Goal: Task Accomplishment & Management: Manage account settings

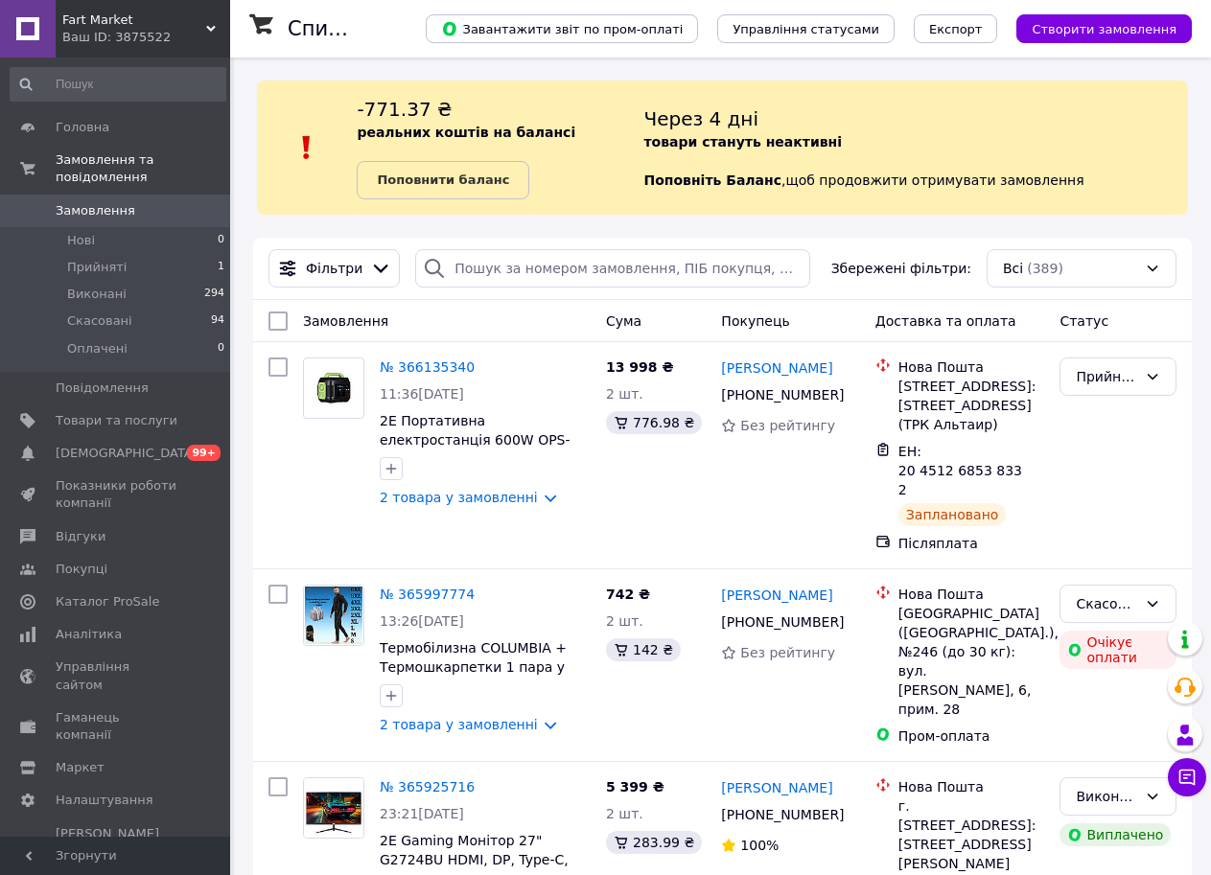
click at [174, 42] on div "Ваш ID: 3875522" at bounding box center [146, 37] width 168 height 17
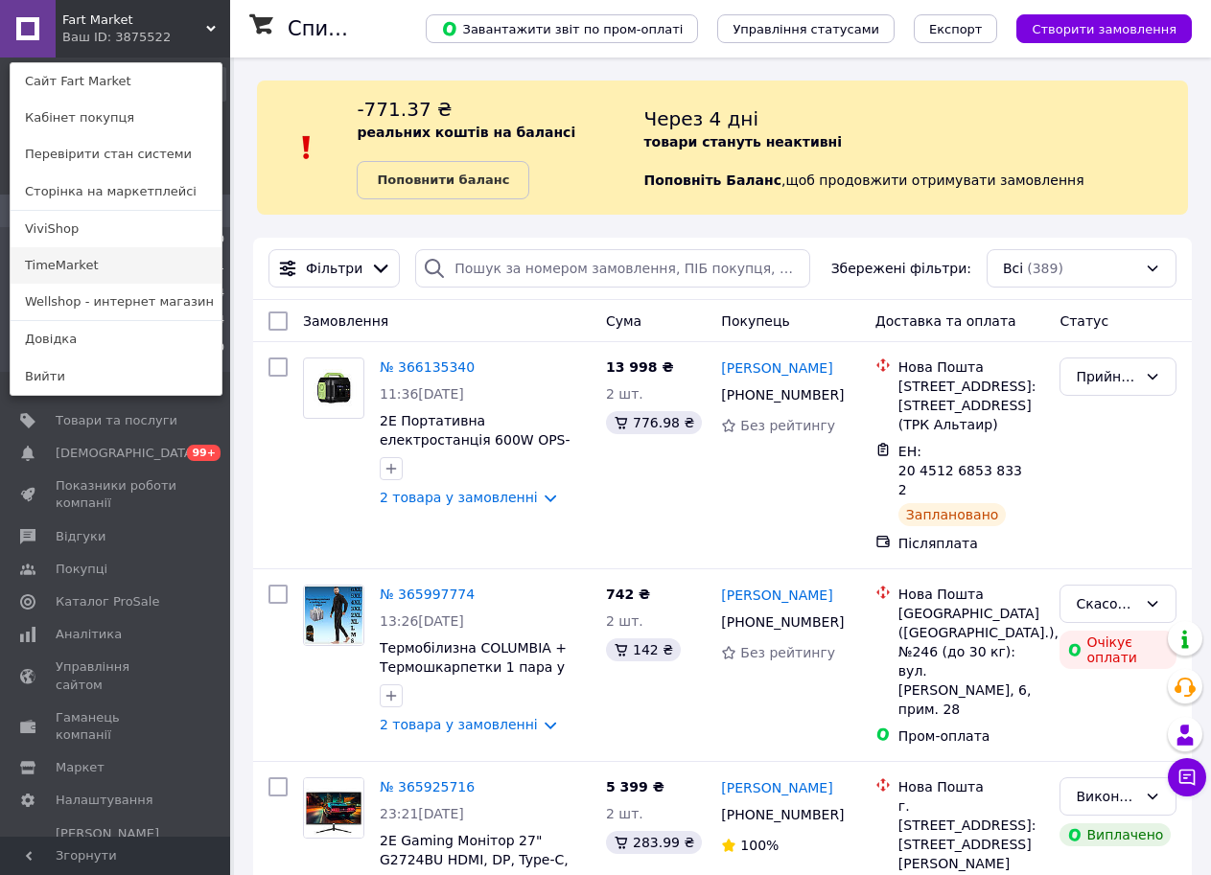
click at [127, 263] on link "TimeMarket" at bounding box center [116, 265] width 211 height 36
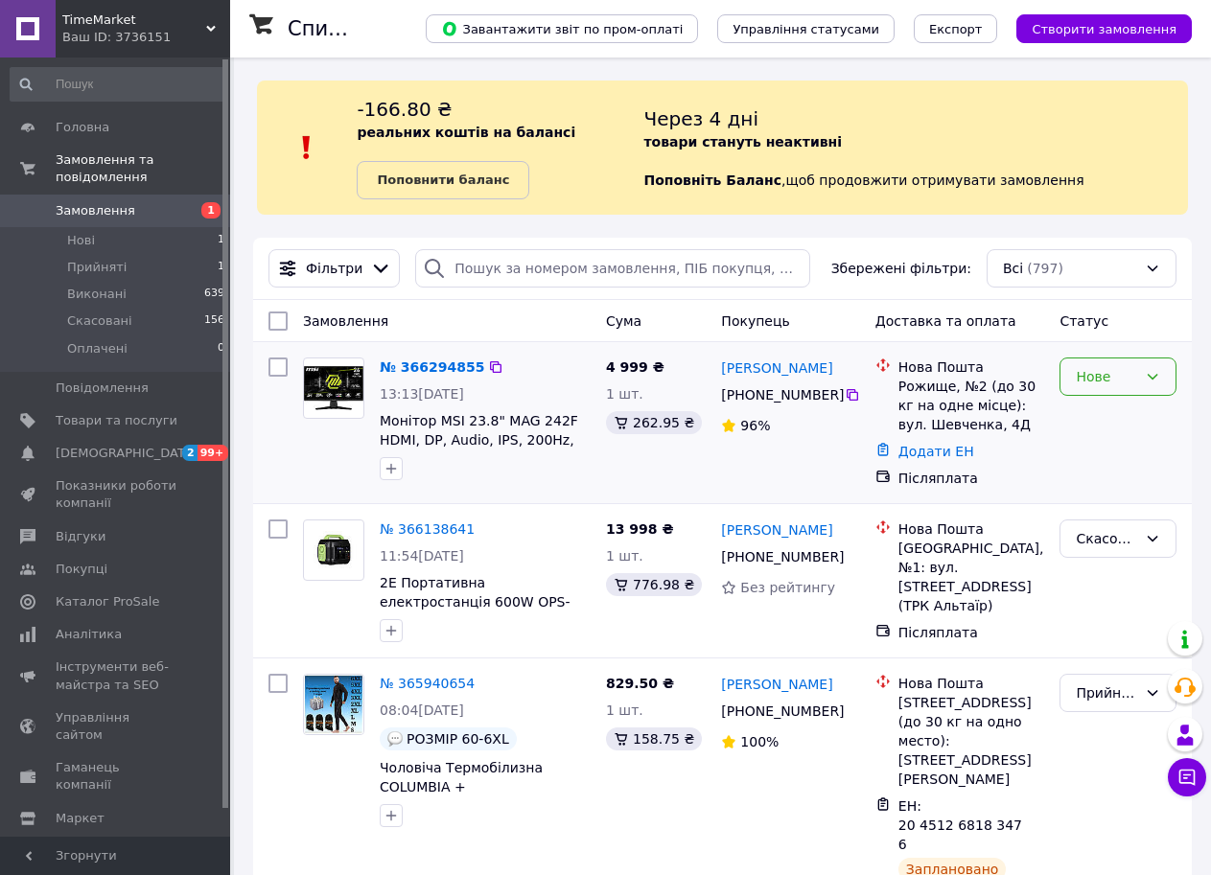
click at [1126, 363] on div "Нове" at bounding box center [1117, 377] width 117 height 38
click at [1116, 407] on li "Прийнято" at bounding box center [1117, 419] width 115 height 35
click at [177, 445] on span "2 99+" at bounding box center [203, 453] width 53 height 17
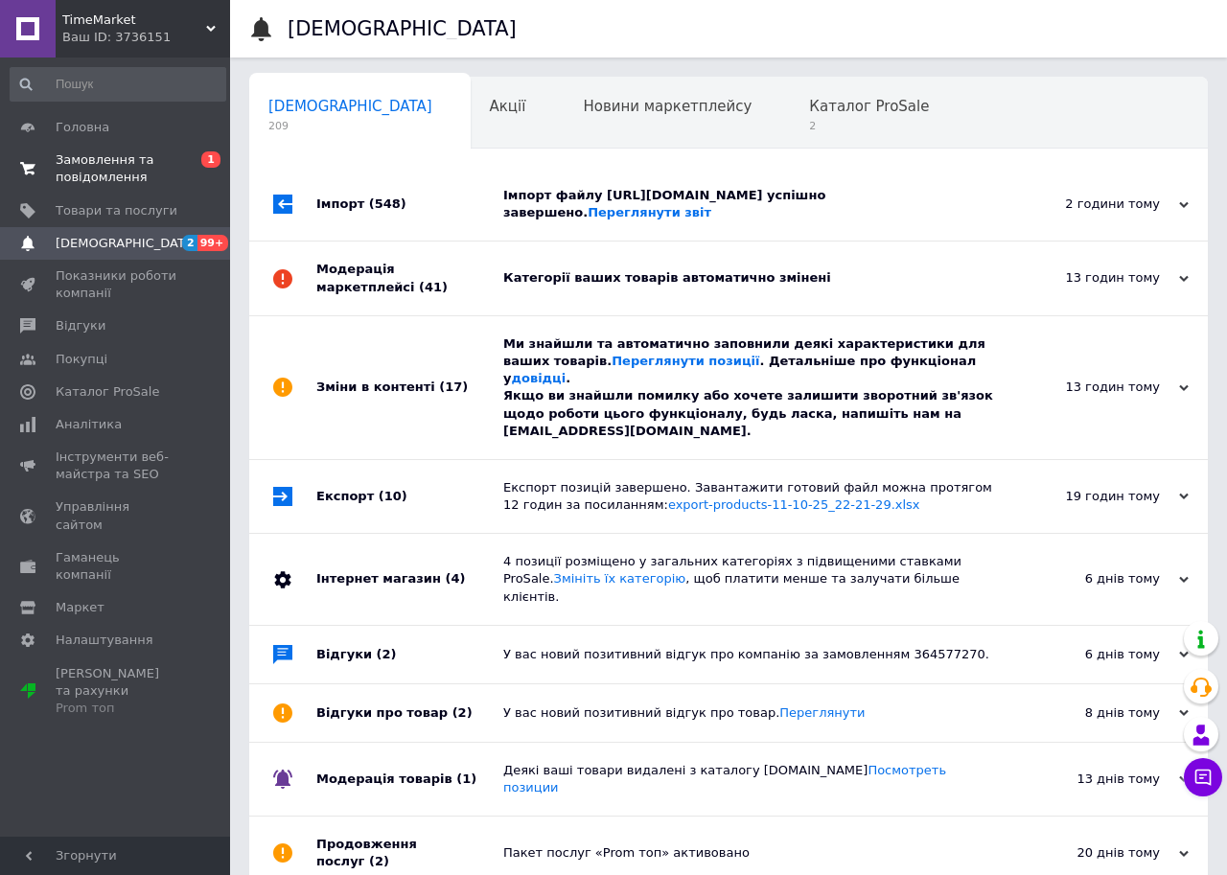
click at [196, 150] on link "Замовлення та повідомлення 0 1" at bounding box center [118, 169] width 236 height 50
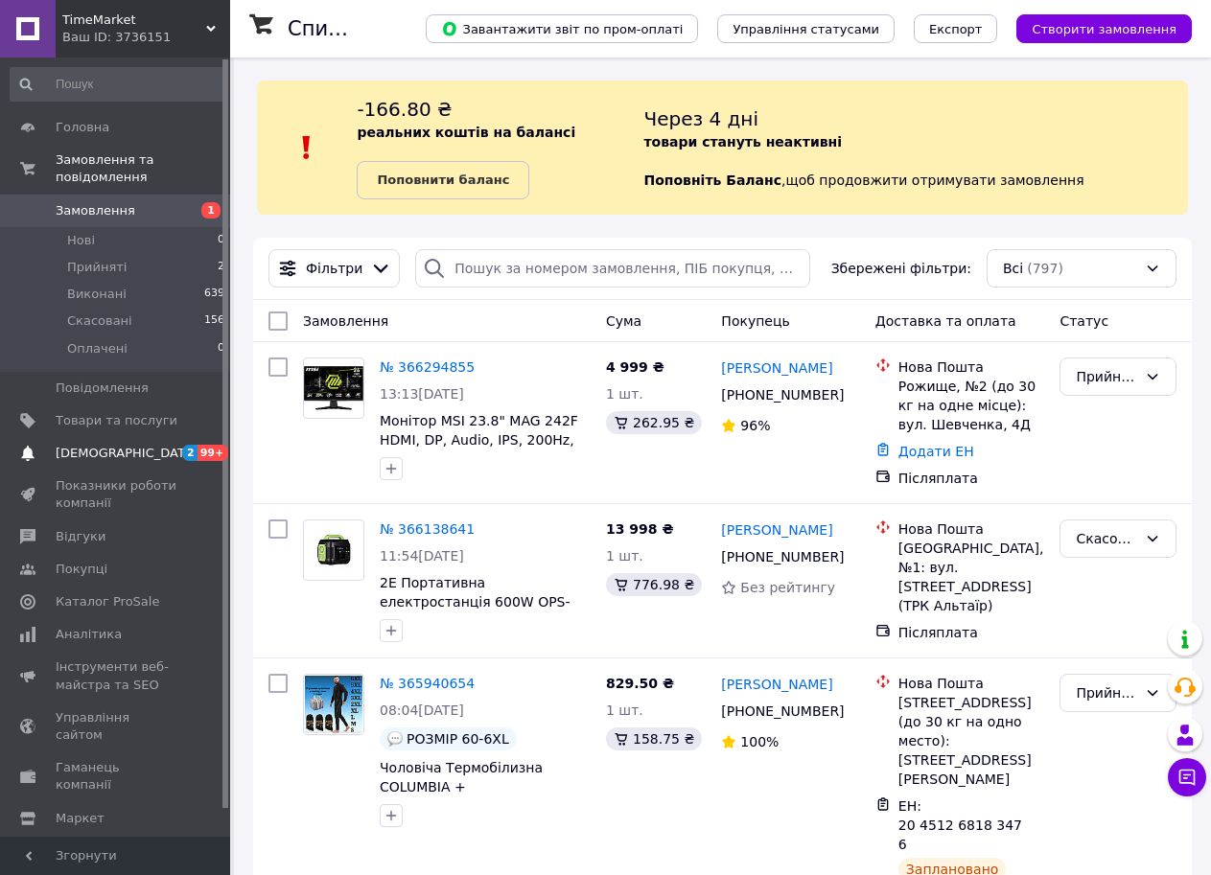
click at [169, 448] on link "Сповіщення 2 99+" at bounding box center [118, 453] width 236 height 33
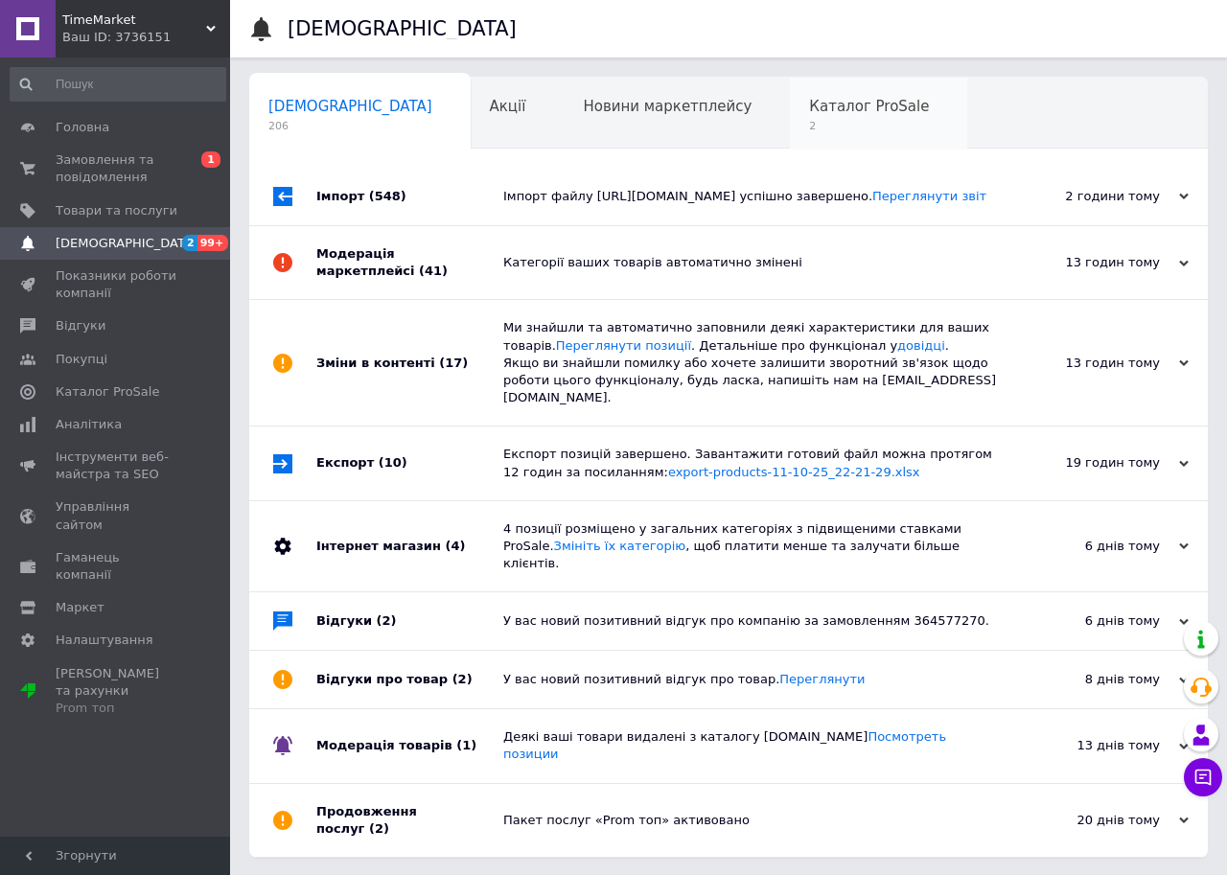
click at [809, 122] on span "2" at bounding box center [869, 126] width 120 height 14
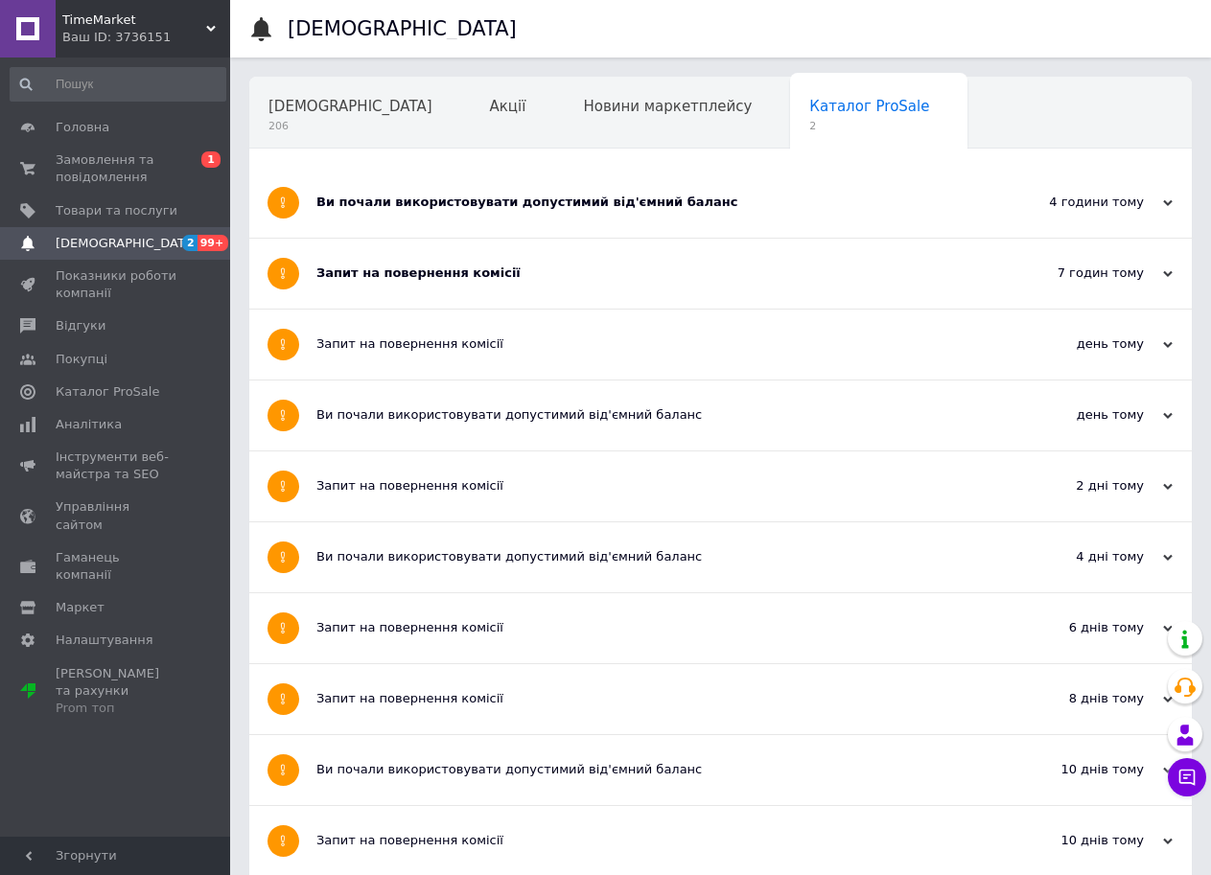
click at [439, 257] on div "Запит на повернення комісії" at bounding box center [648, 274] width 664 height 70
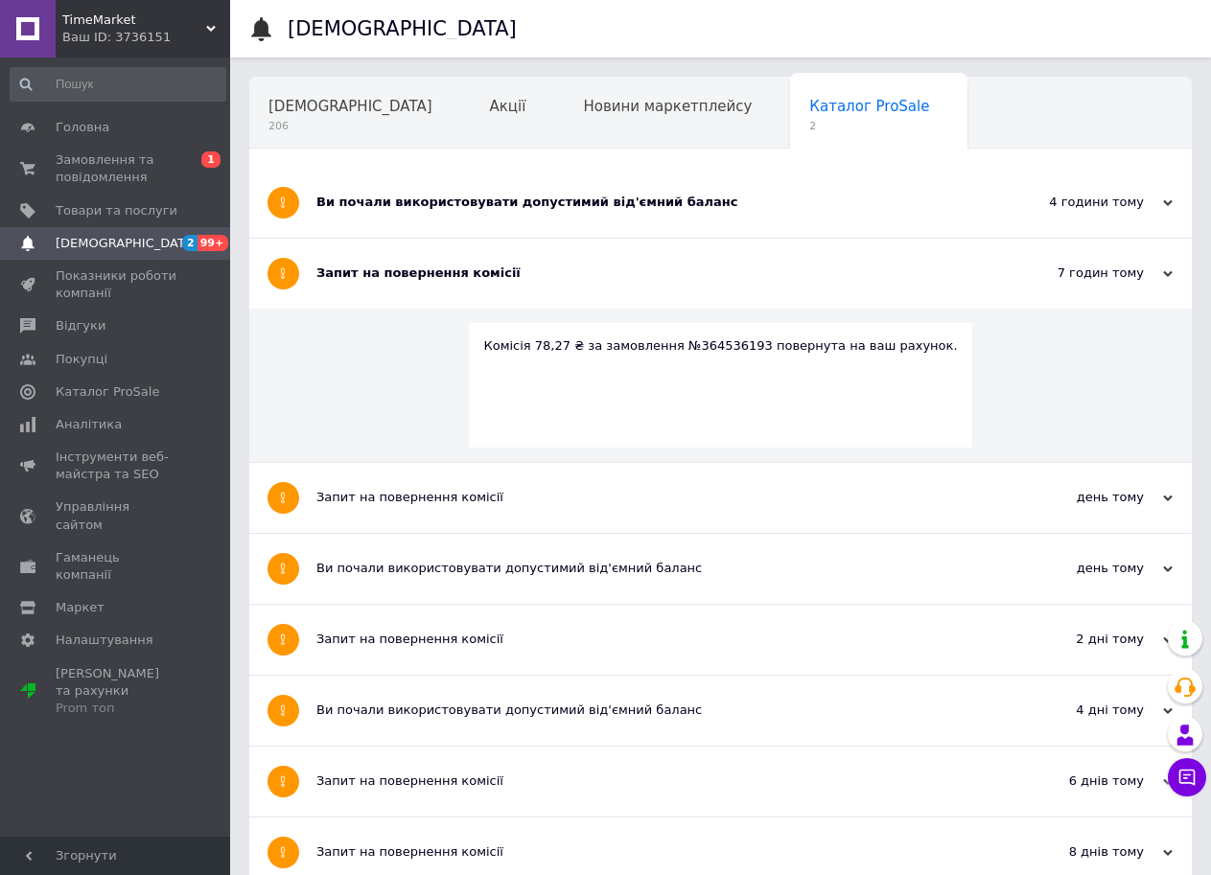
click at [439, 211] on div "Ви почали використовувати допустимий від'ємний баланс" at bounding box center [648, 202] width 664 height 17
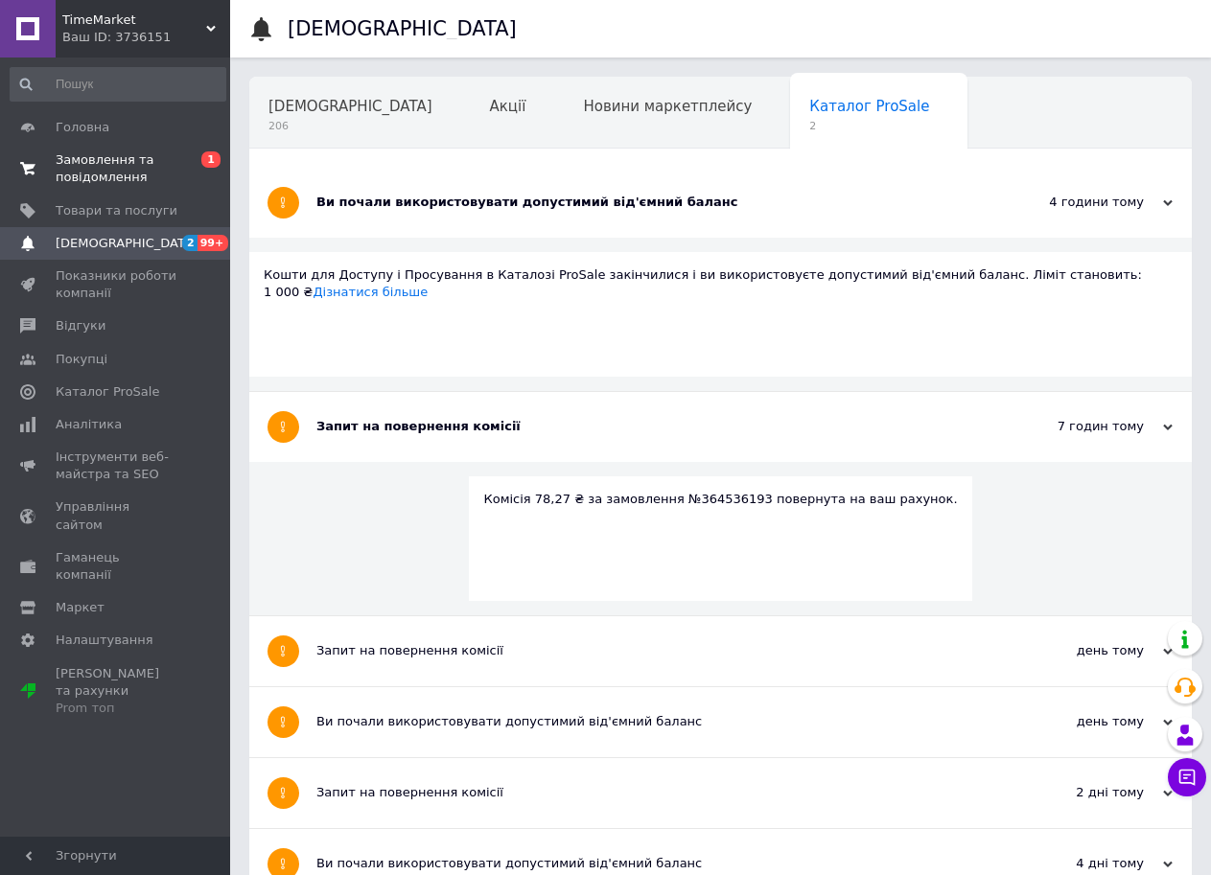
click at [193, 158] on span "0 1" at bounding box center [203, 168] width 53 height 35
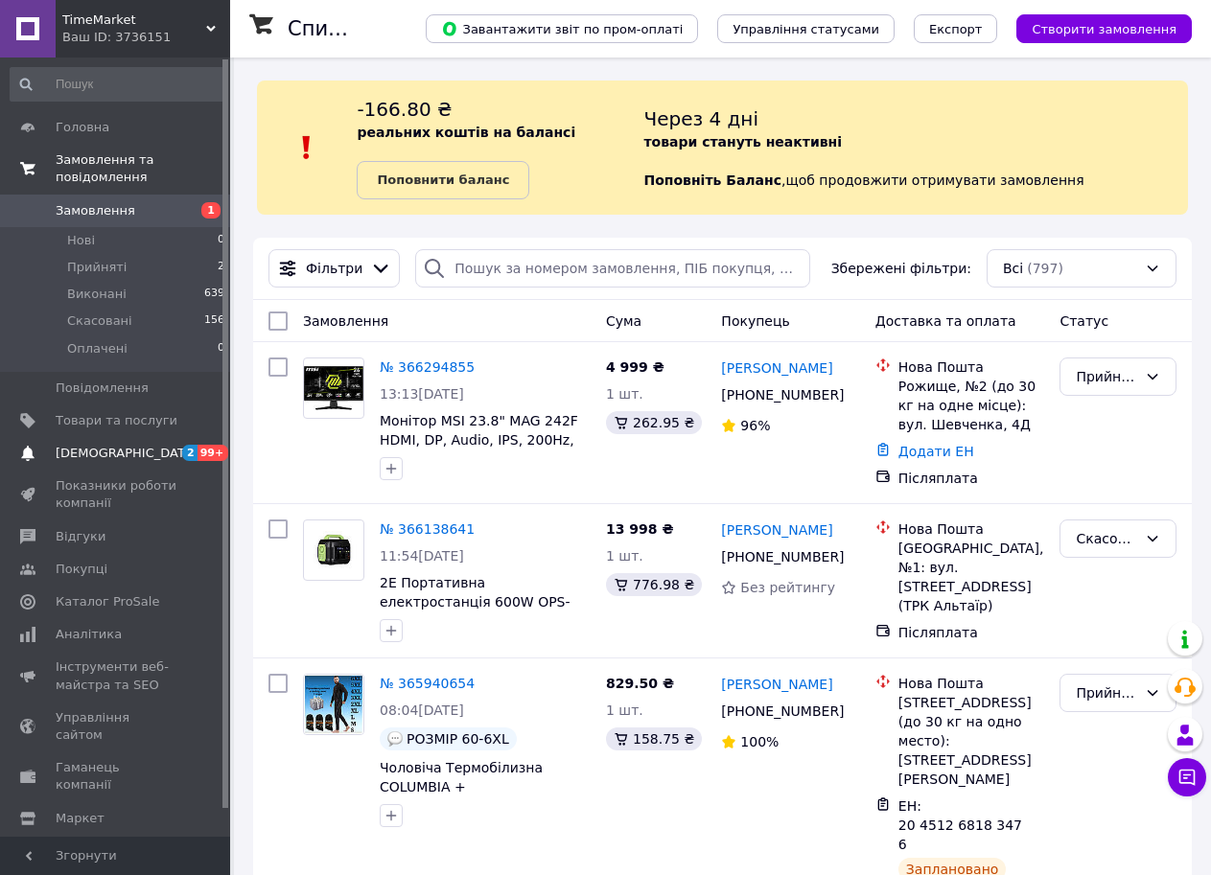
click at [107, 445] on span "[DEMOGRAPHIC_DATA]" at bounding box center [127, 453] width 142 height 17
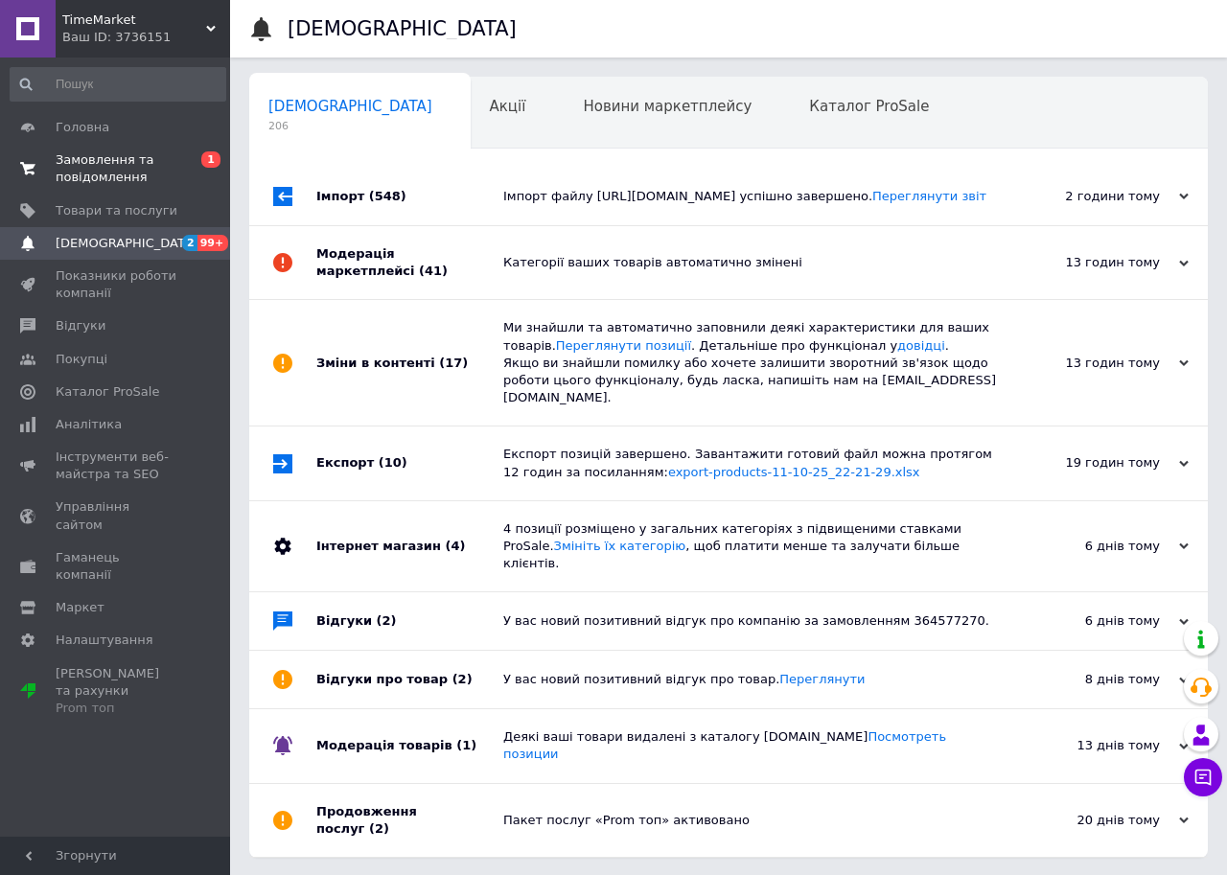
click at [136, 165] on span "Замовлення та повідомлення" at bounding box center [117, 168] width 122 height 35
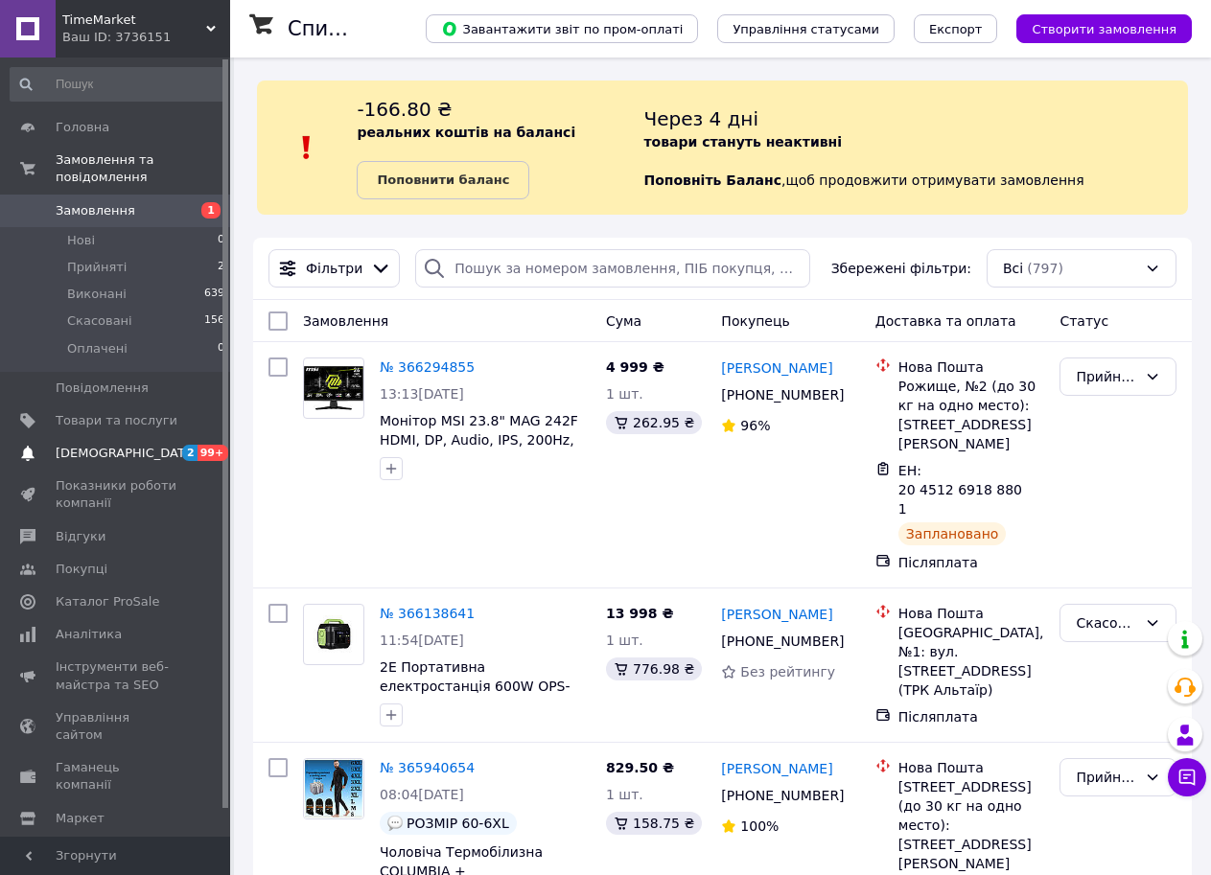
click at [141, 445] on span "[DEMOGRAPHIC_DATA]" at bounding box center [117, 453] width 122 height 17
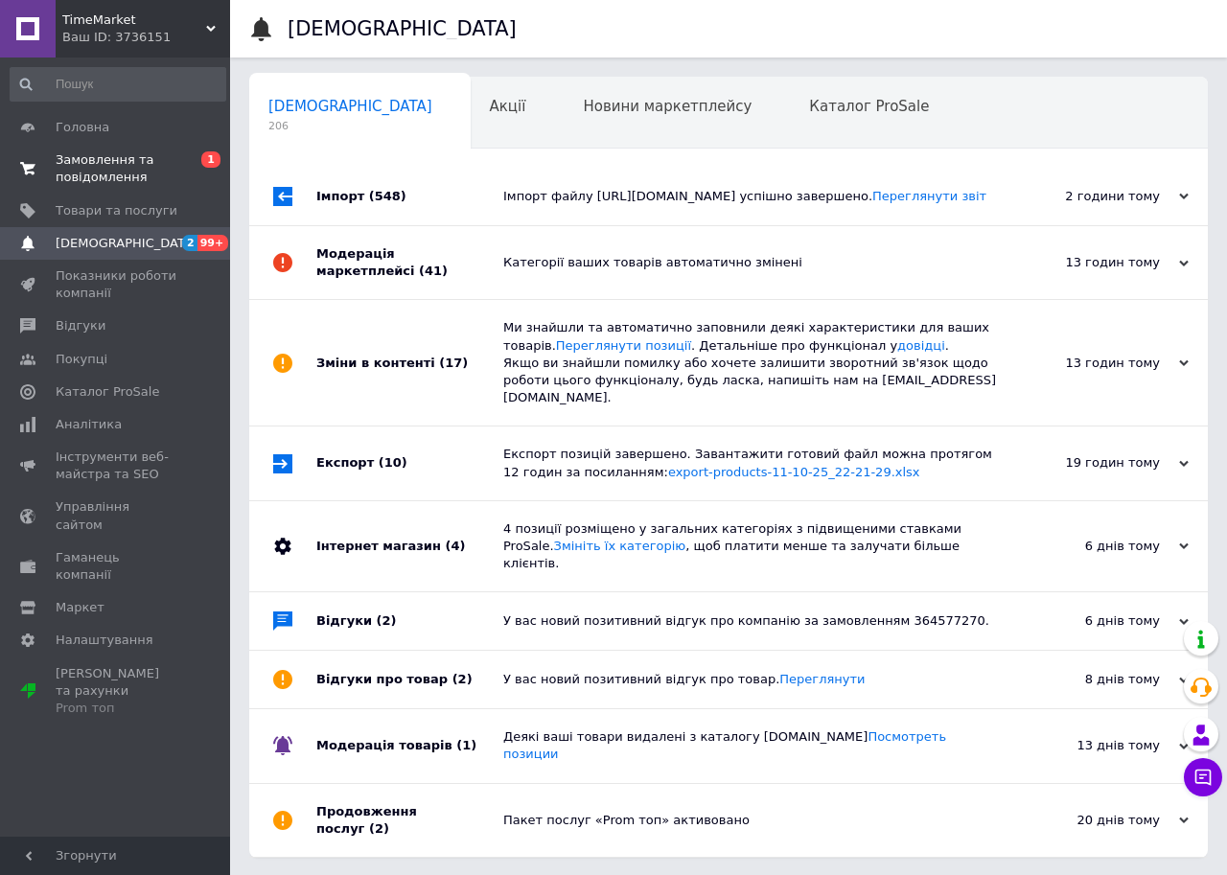
click at [158, 158] on span "Замовлення та повідомлення" at bounding box center [117, 168] width 122 height 35
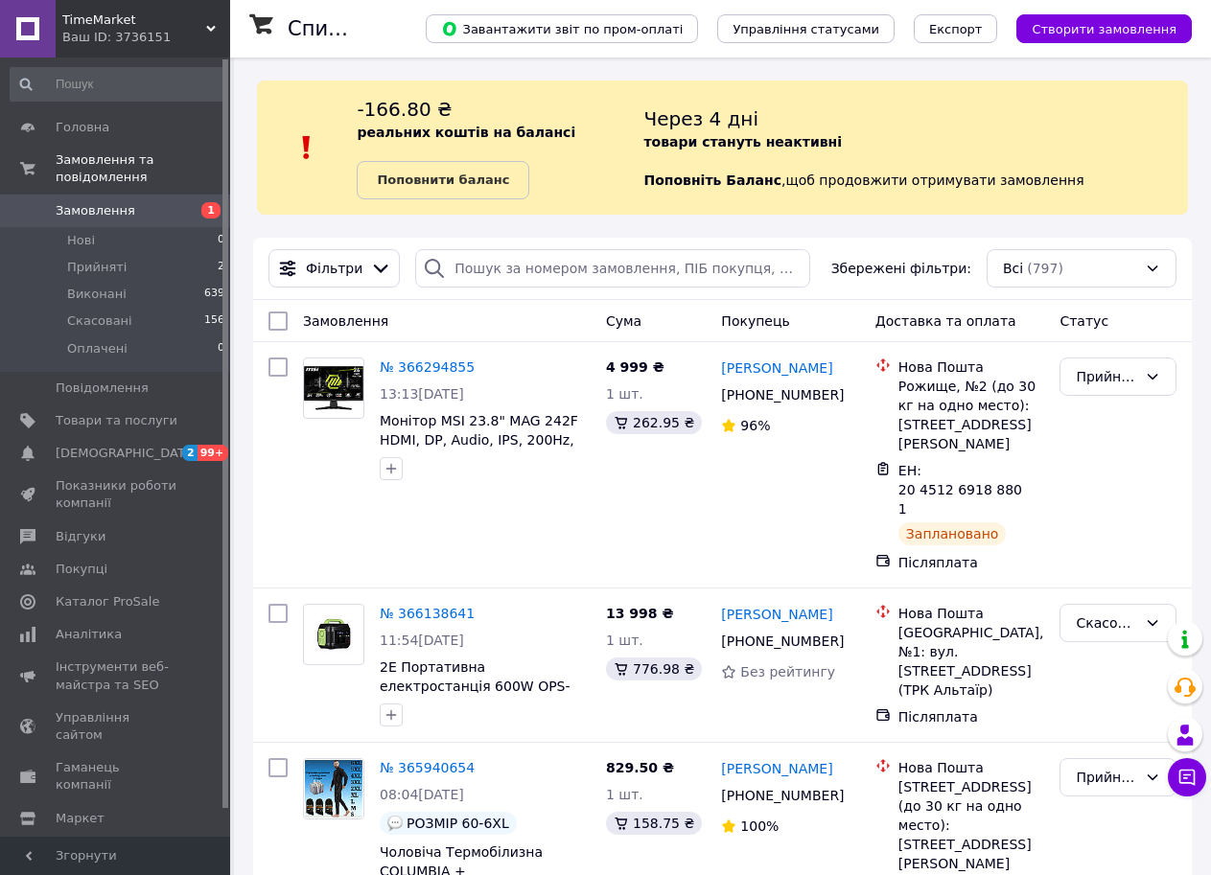
click at [184, 202] on span "1" at bounding box center [203, 210] width 53 height 17
click at [197, 29] on div "Ваш ID: 3736151" at bounding box center [146, 37] width 168 height 17
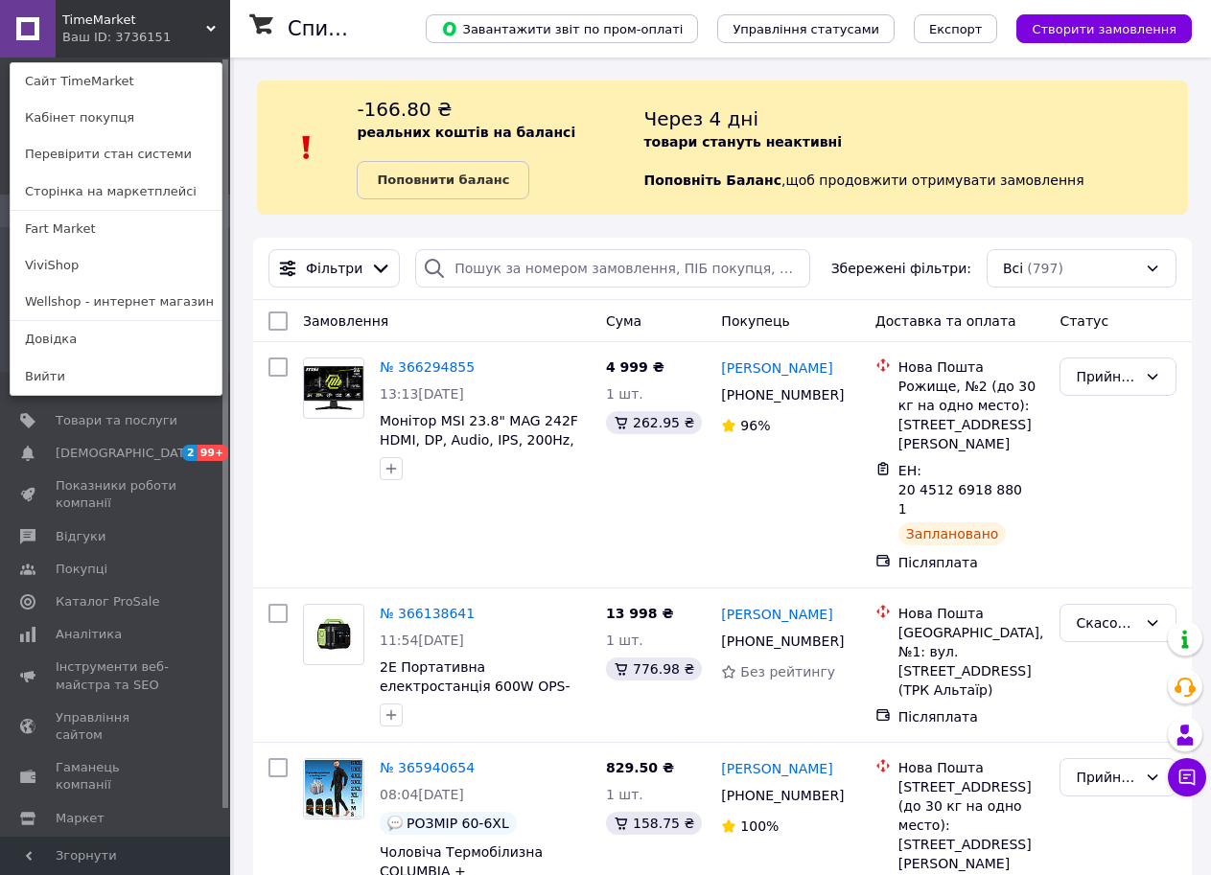
click at [139, 303] on link "Wellshop - интернет магазин" at bounding box center [116, 302] width 211 height 36
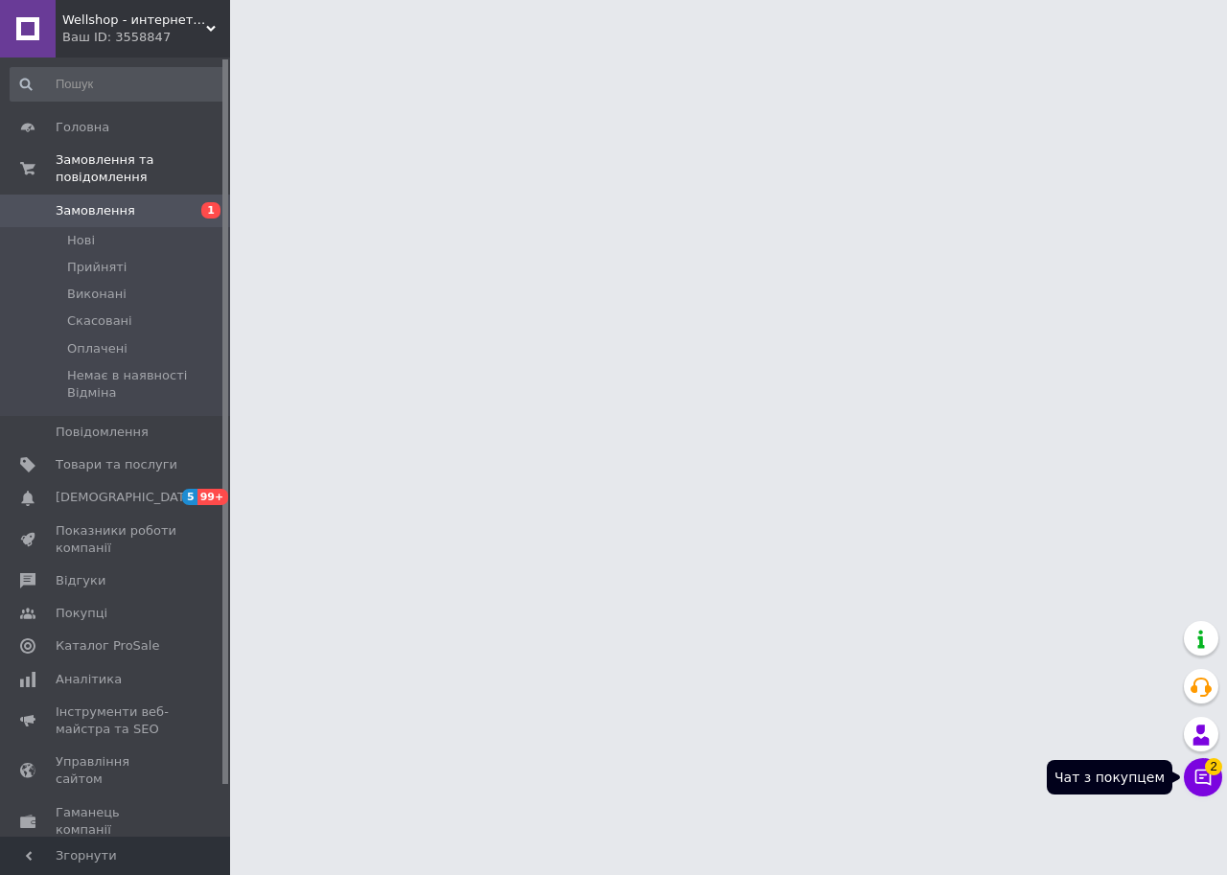
click at [1206, 780] on icon at bounding box center [1202, 777] width 19 height 19
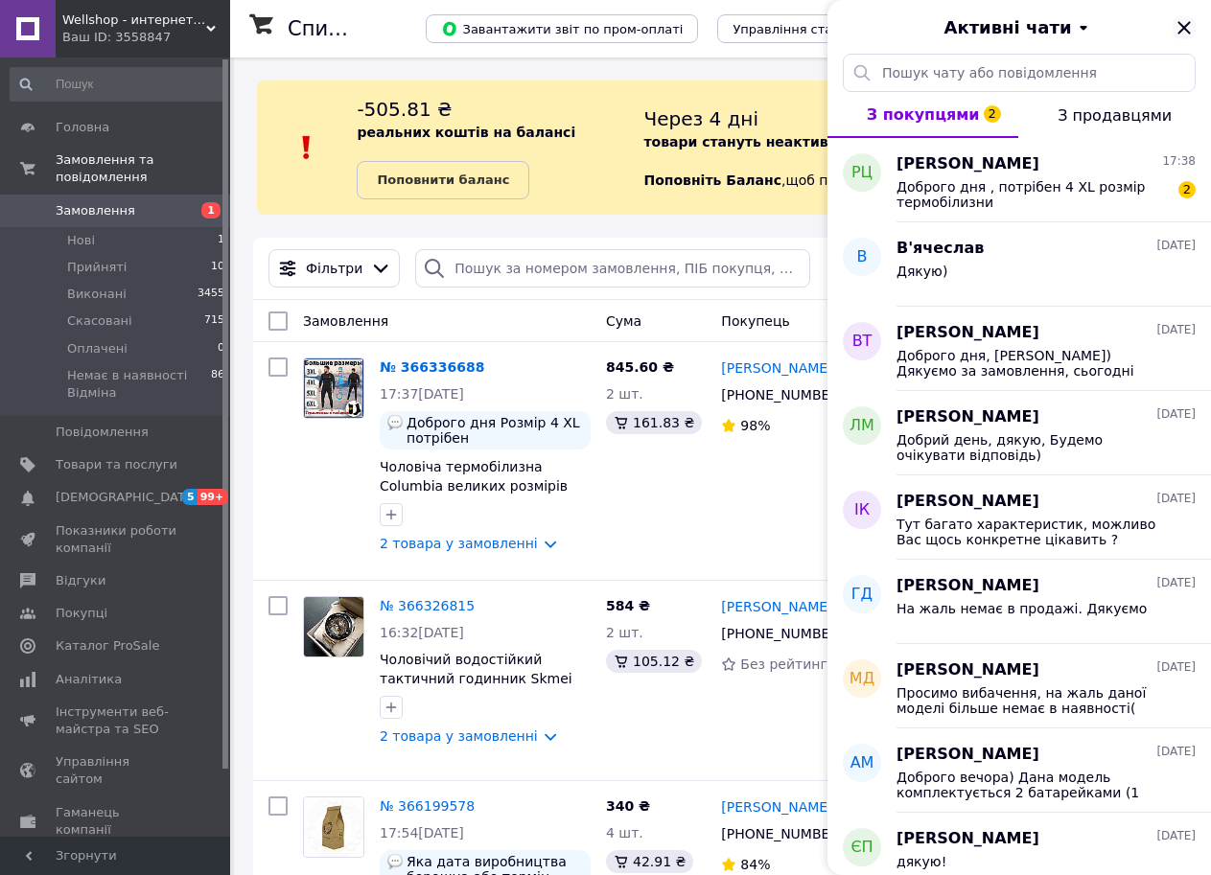
click at [1184, 25] on icon "Закрити" at bounding box center [1183, 27] width 23 height 23
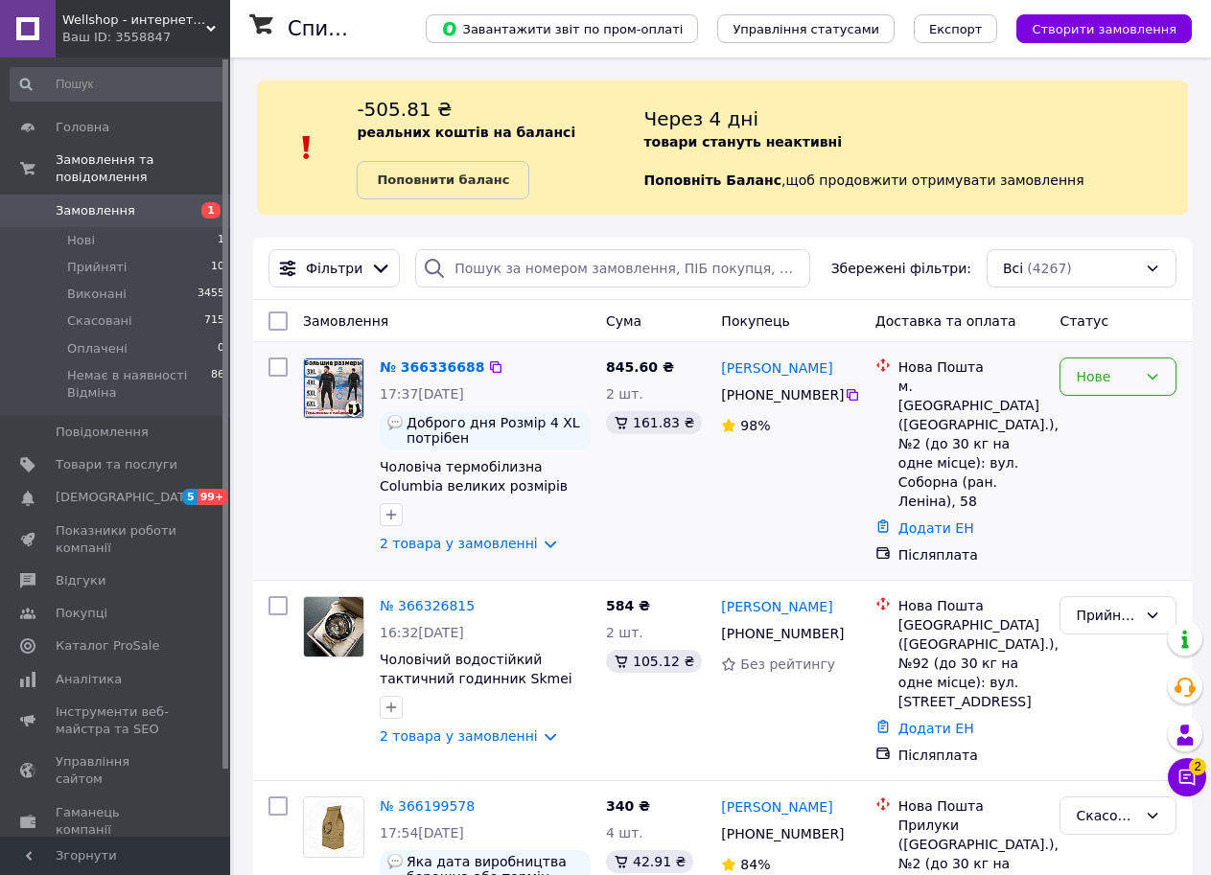
click at [1094, 388] on div "Нове" at bounding box center [1117, 377] width 117 height 38
click at [1094, 418] on li "Прийнято" at bounding box center [1117, 419] width 115 height 35
click at [1190, 779] on icon at bounding box center [1186, 777] width 19 height 19
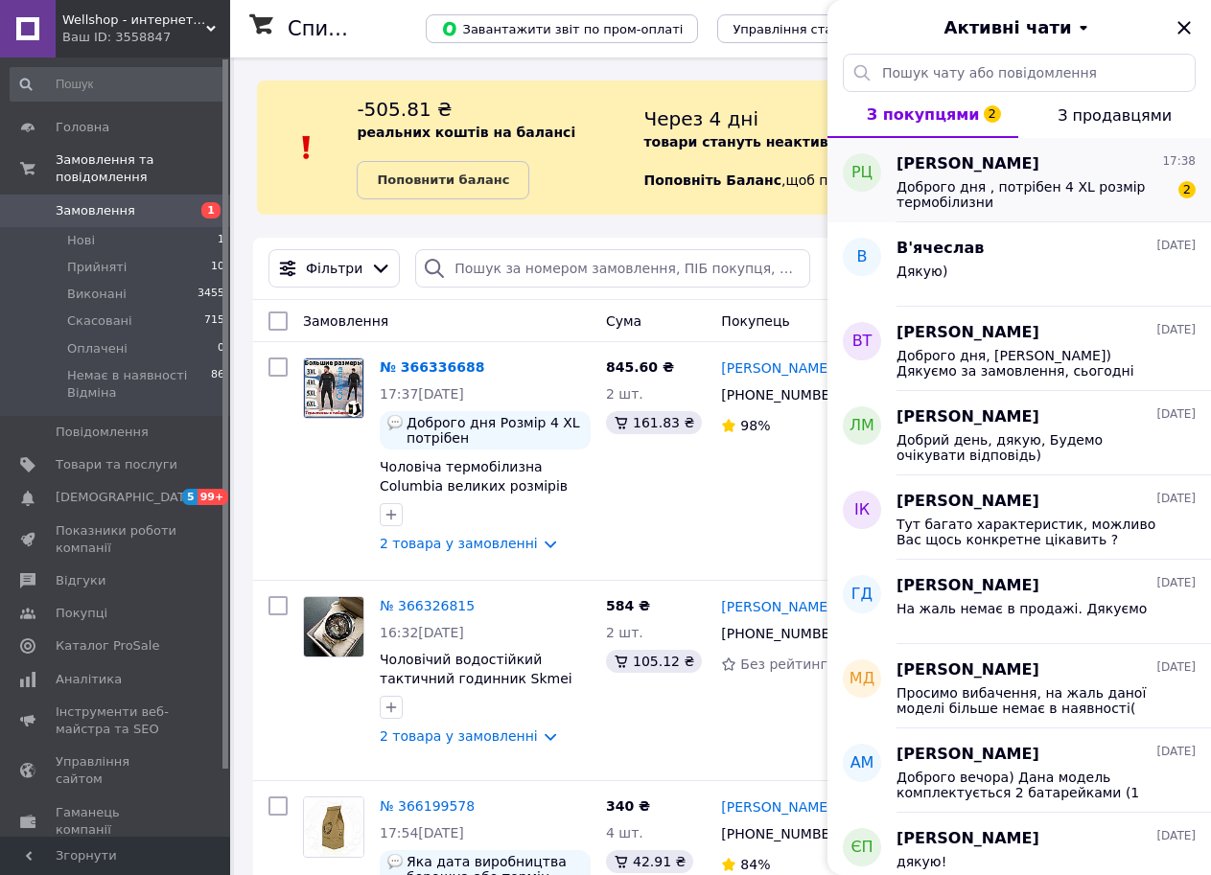
click at [1036, 197] on span "Доброго дня , потрібен 4 XL розмір термобілизни" at bounding box center [1032, 194] width 272 height 31
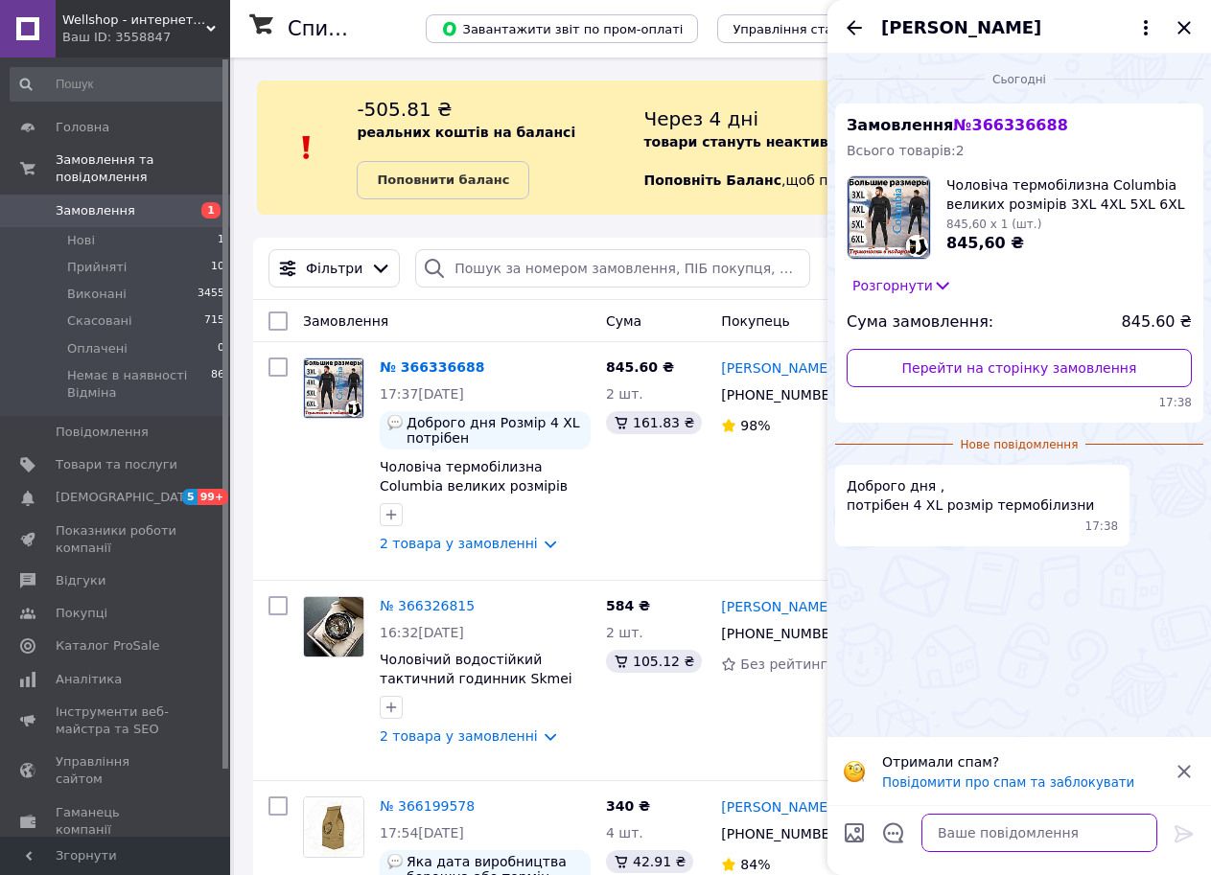
click at [1003, 820] on textarea at bounding box center [1039, 833] width 236 height 38
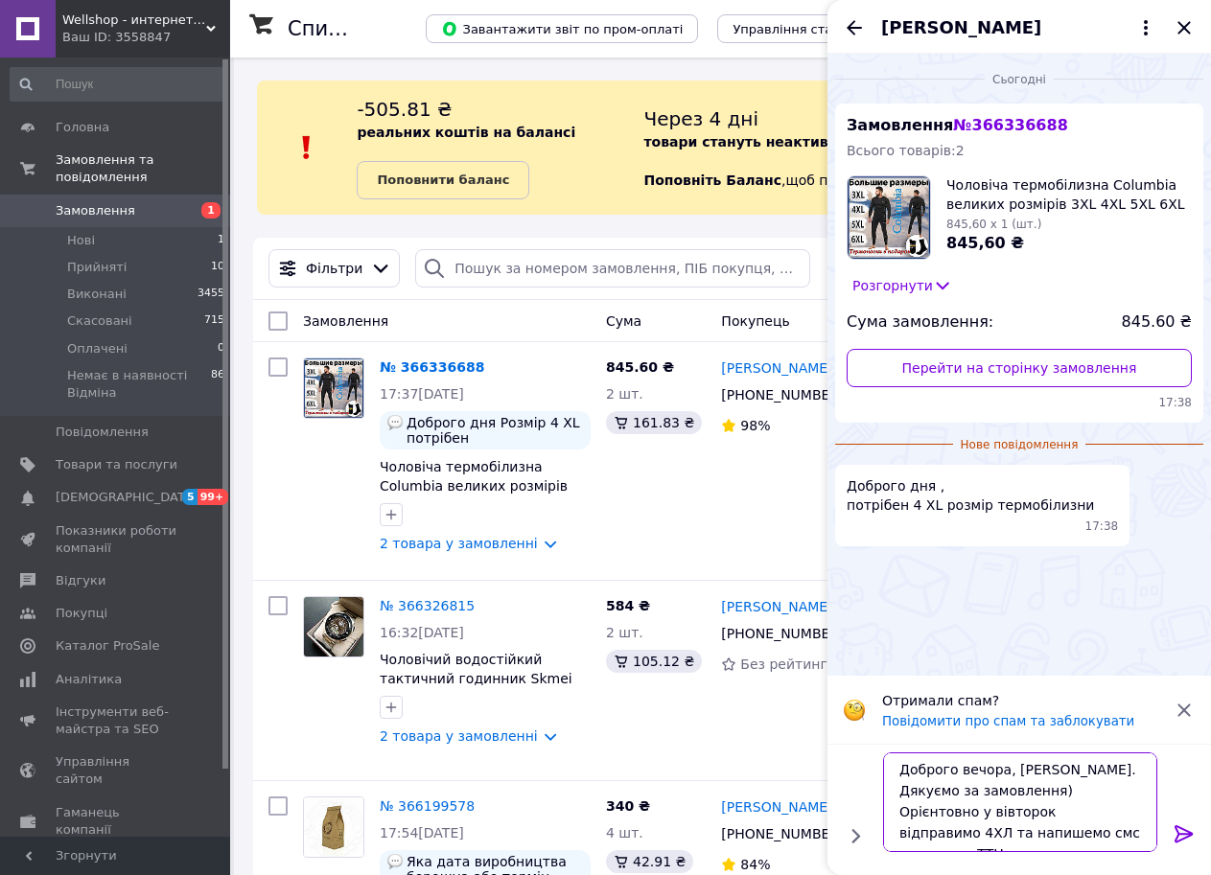
scroll to position [13, 0]
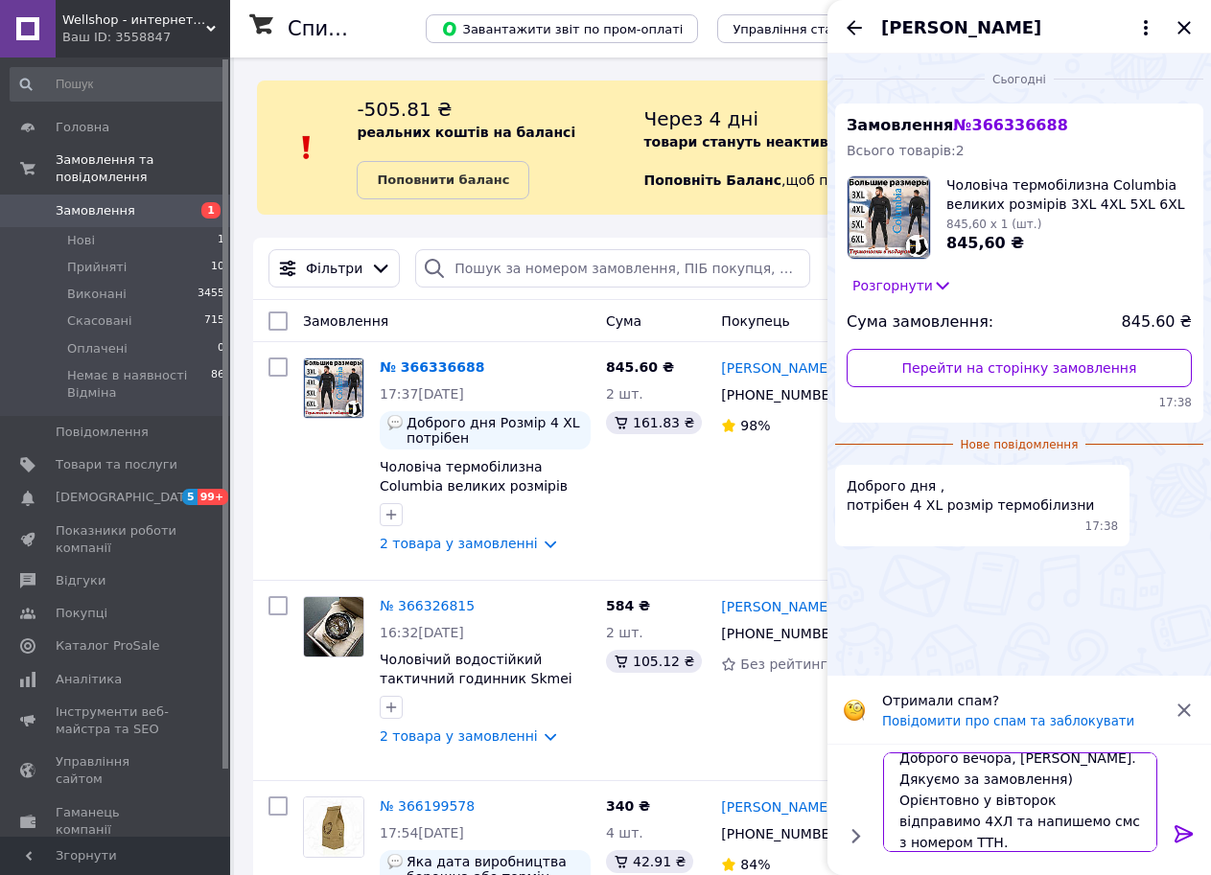
type textarea "Доброго вечора, [PERSON_NAME]. Дякуємо за замовлення) Орієнтовно у вівторок від…"
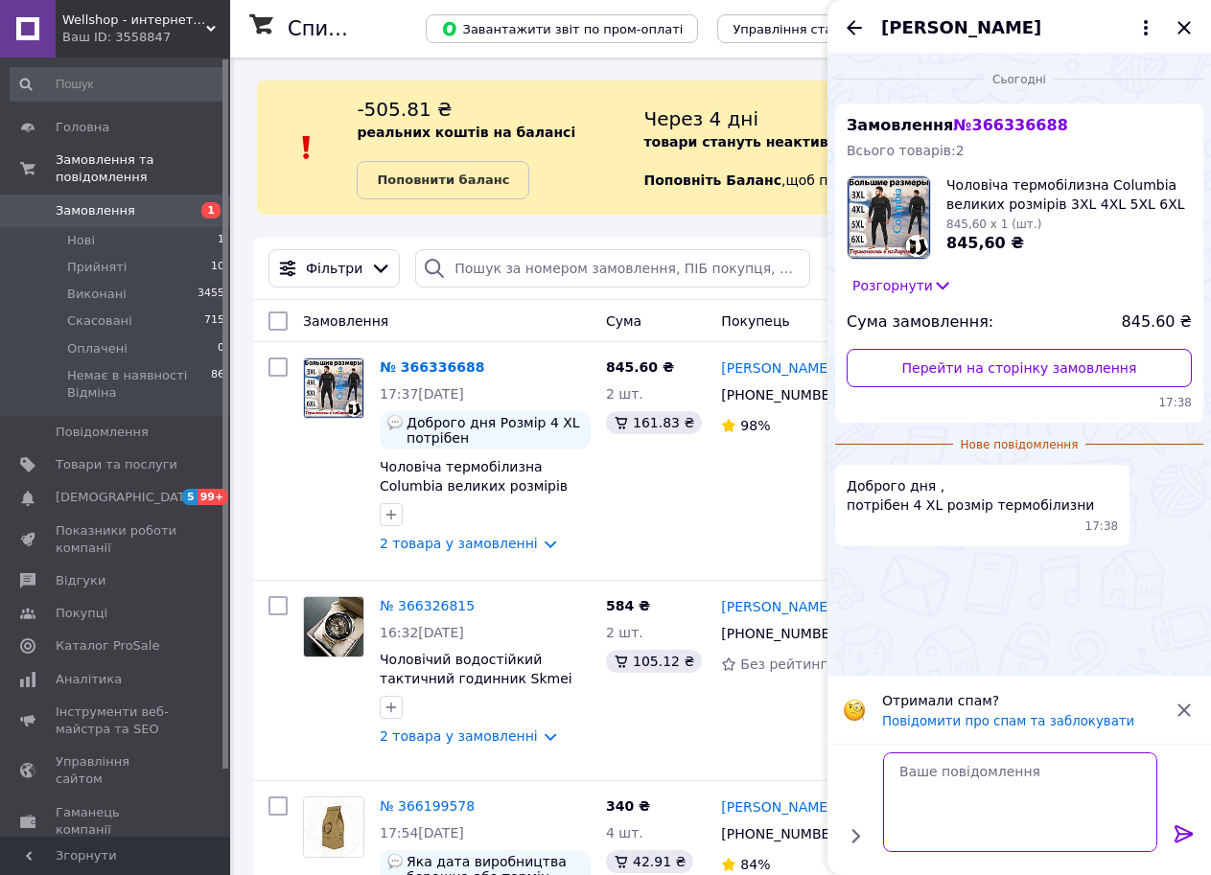
scroll to position [0, 0]
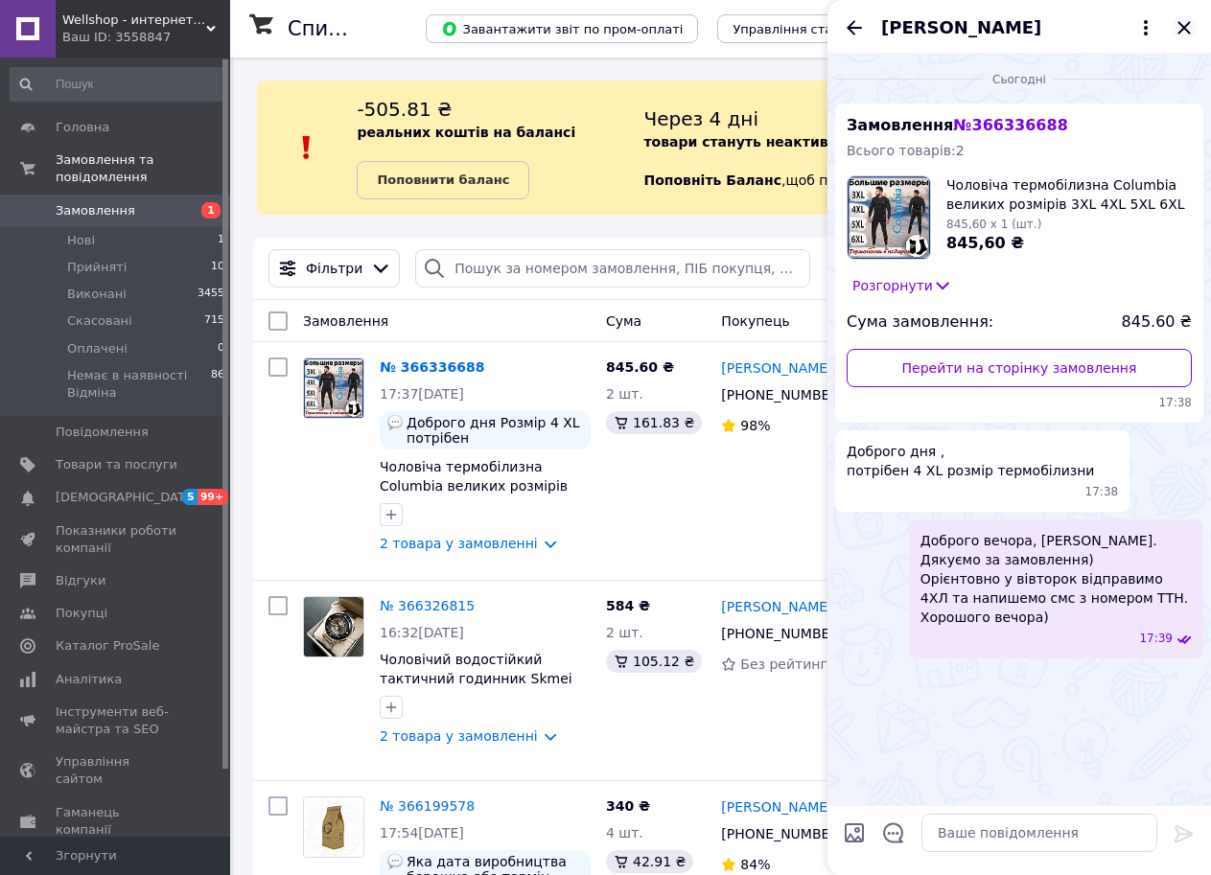
click at [1187, 21] on icon "Закрити" at bounding box center [1183, 27] width 23 height 23
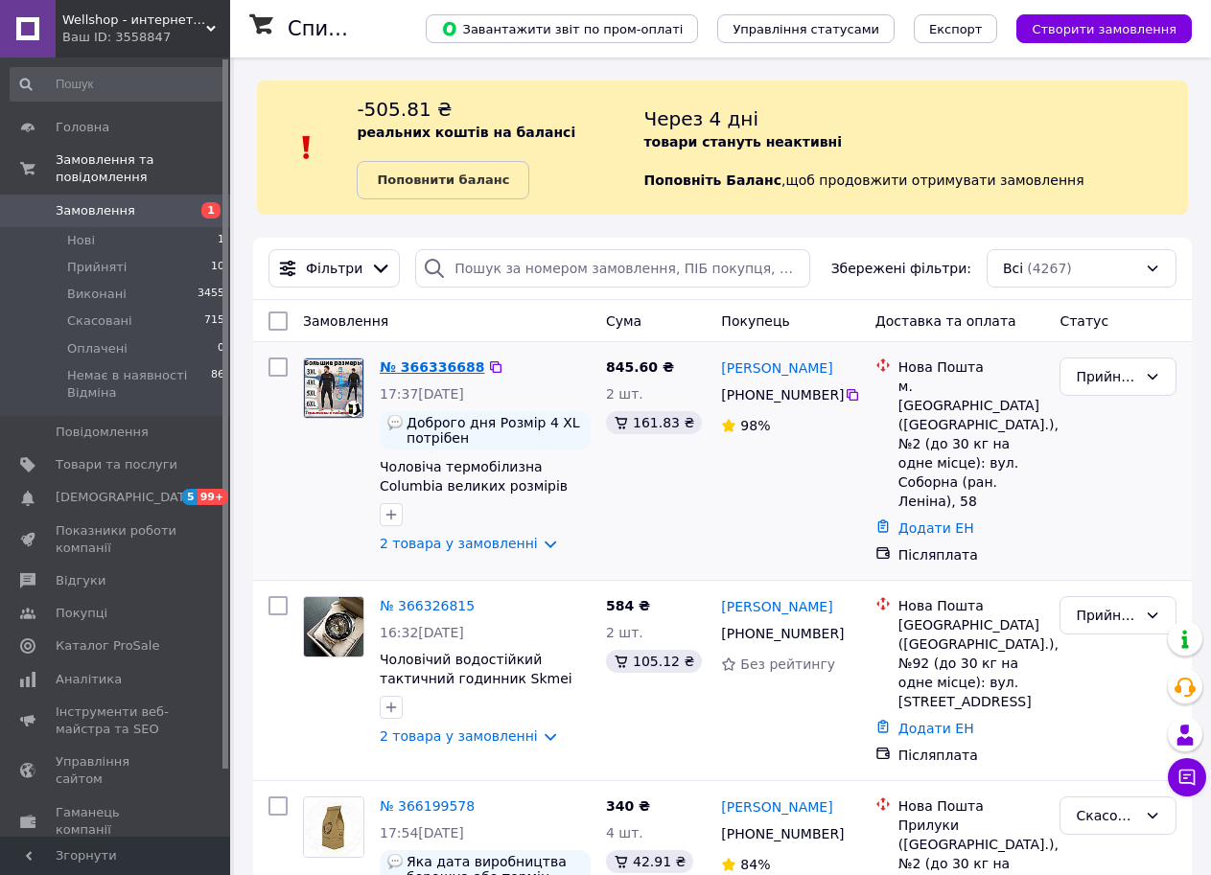
click at [459, 373] on link "№ 366336688" at bounding box center [432, 366] width 104 height 15
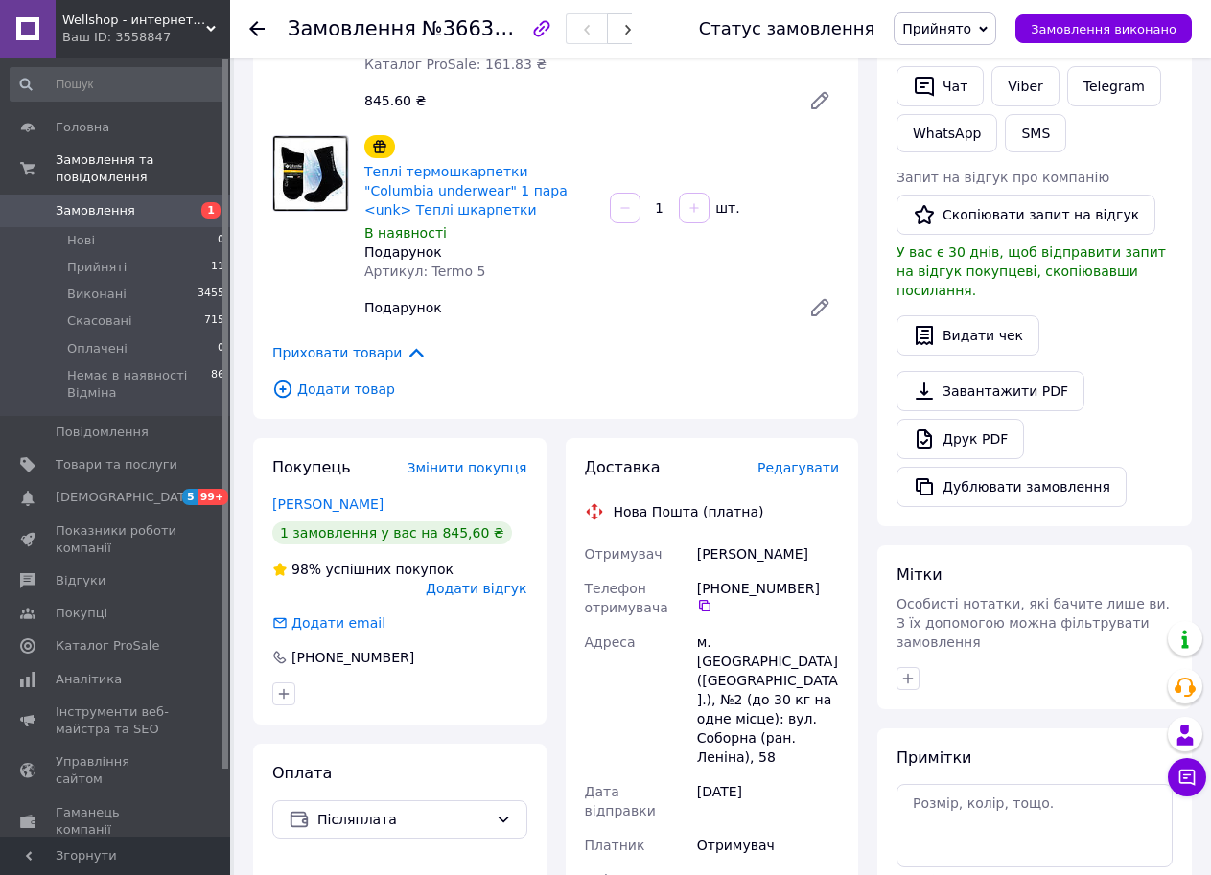
scroll to position [393, 0]
drag, startPoint x: 696, startPoint y: 509, endPoint x: 781, endPoint y: 508, distance: 85.3
click at [781, 537] on div "[PERSON_NAME]" at bounding box center [768, 554] width 150 height 35
copy div "[PERSON_NAME]"
click at [712, 598] on icon at bounding box center [704, 605] width 15 height 15
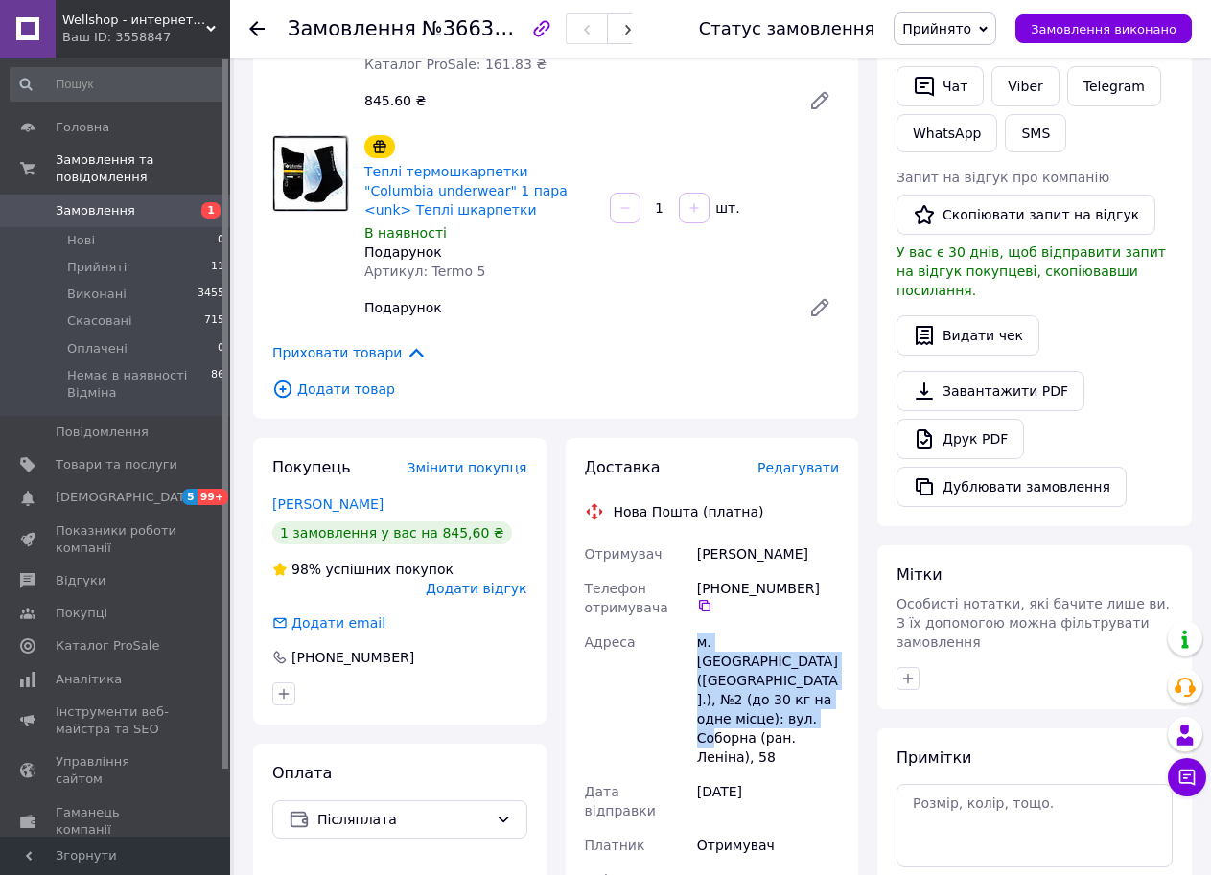
drag, startPoint x: 697, startPoint y: 592, endPoint x: 750, endPoint y: 678, distance: 100.3
click at [750, 678] on div "м. [GEOGRAPHIC_DATA] ([GEOGRAPHIC_DATA].), №2 (до 30 кг на одне місце): вул. Со…" at bounding box center [768, 700] width 150 height 150
copy div "м. [GEOGRAPHIC_DATA] ([GEOGRAPHIC_DATA].), №2 (до 30 кг на одне місце): вул. Со…"
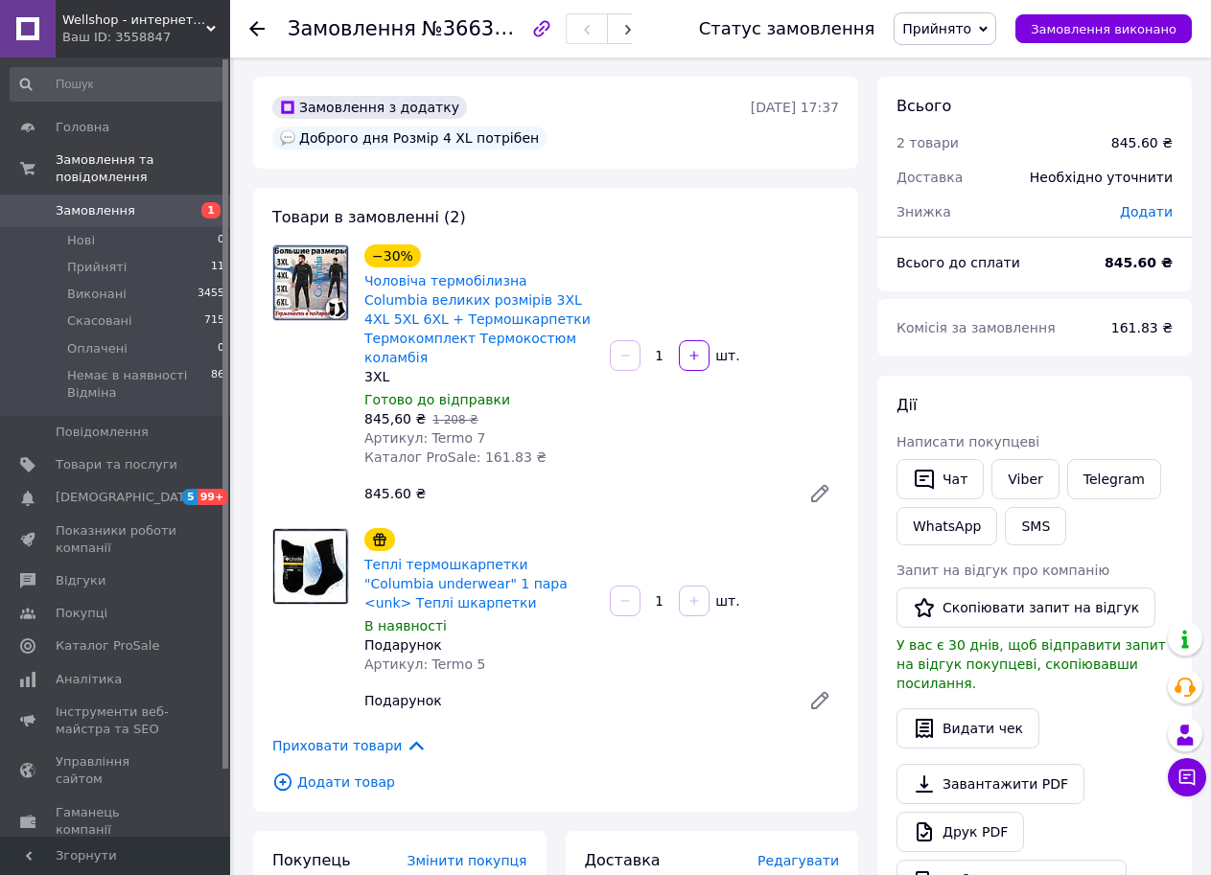
scroll to position [0, 0]
